Goal: Task Accomplishment & Management: Manage account settings

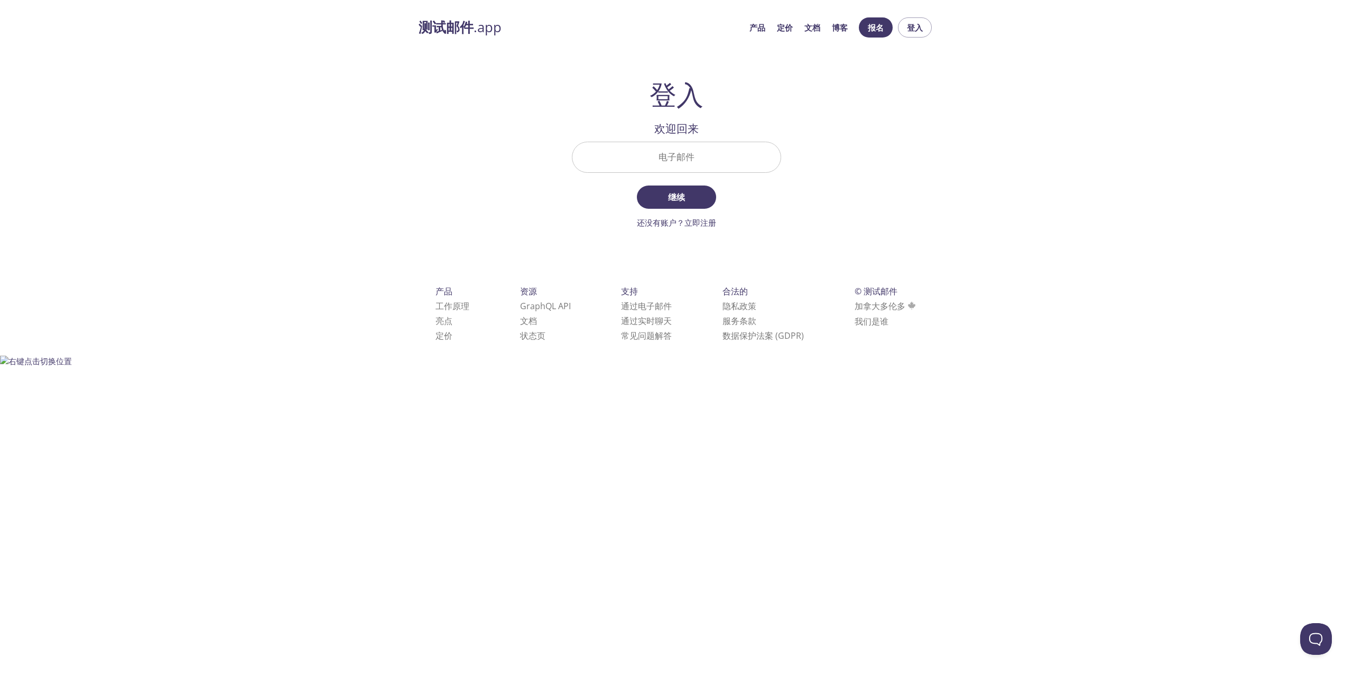
click at [669, 165] on input "电子邮件" at bounding box center [676, 157] width 208 height 30
paste input "[EMAIL_ADDRESS][DOMAIN_NAME]"
type input "[EMAIL_ADDRESS][DOMAIN_NAME]"
click at [679, 206] on button "继续" at bounding box center [676, 197] width 79 height 23
click at [646, 157] on input "登录安全码" at bounding box center [672, 157] width 208 height 30
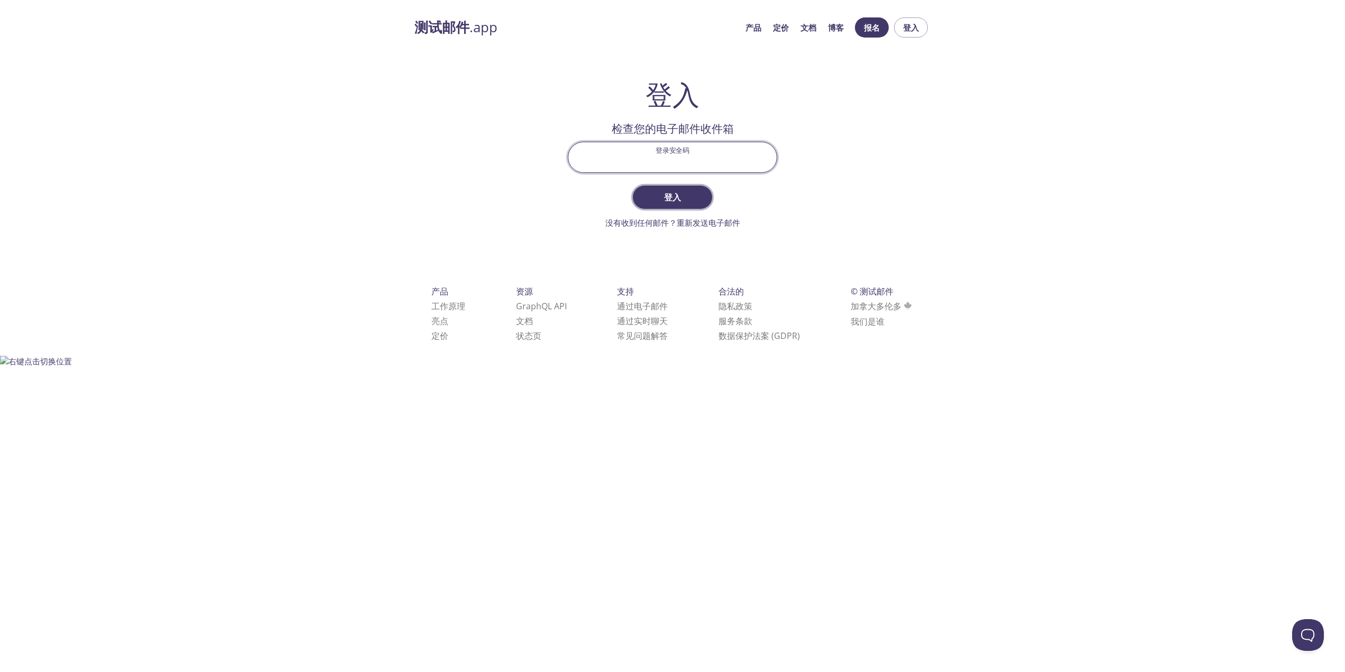
paste input "whaZ@#yp1ecxIxT3A"
type input "whaZ@#yp1ecxIxT3A"
click at [684, 198] on span "登入" at bounding box center [672, 197] width 56 height 15
drag, startPoint x: 731, startPoint y: 162, endPoint x: 581, endPoint y: 159, distance: 150.1
click at [581, 159] on input "whaZ@#yp1ecxIxT3A" at bounding box center [672, 157] width 208 height 30
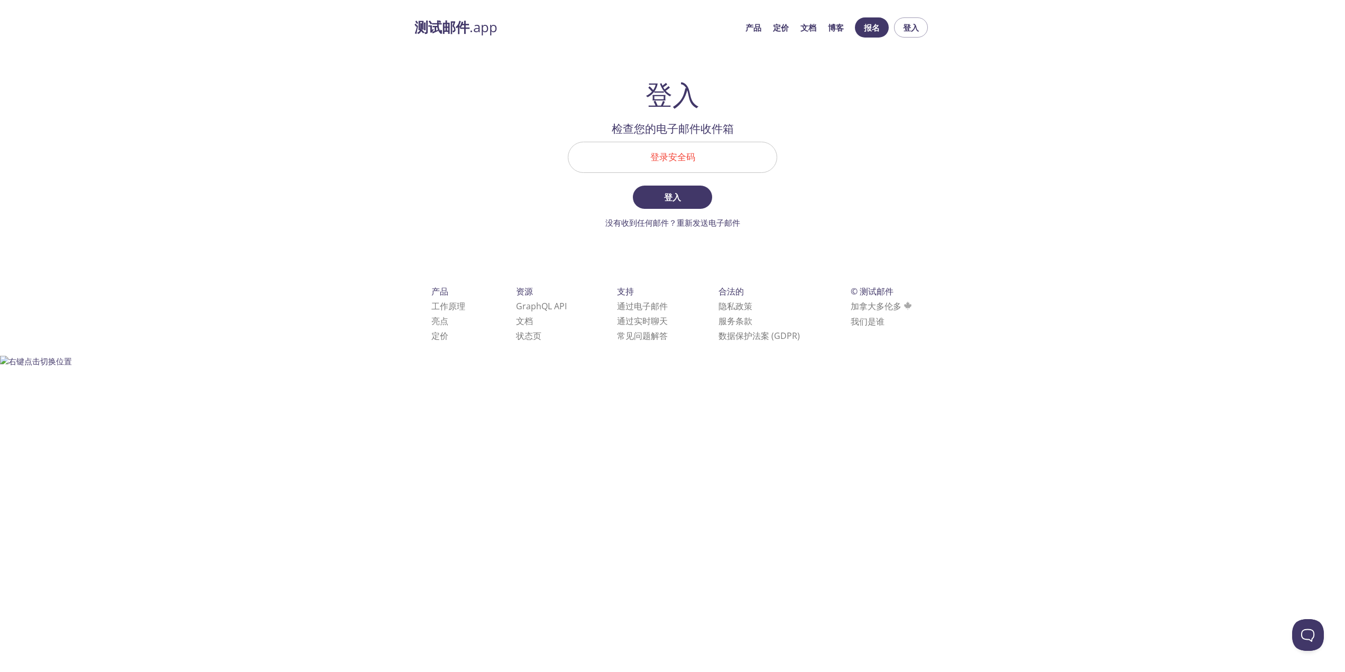
click at [717, 161] on input "登录安全码" at bounding box center [672, 157] width 208 height 30
